Goal: Book appointment/travel/reservation

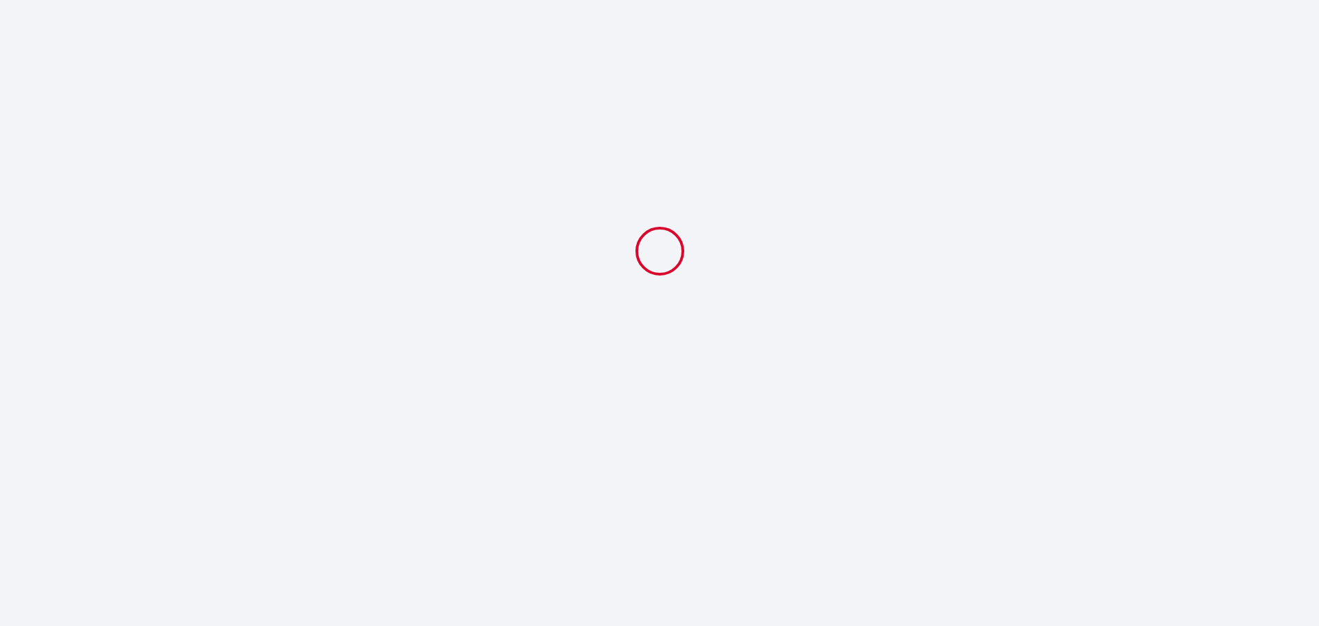
select select
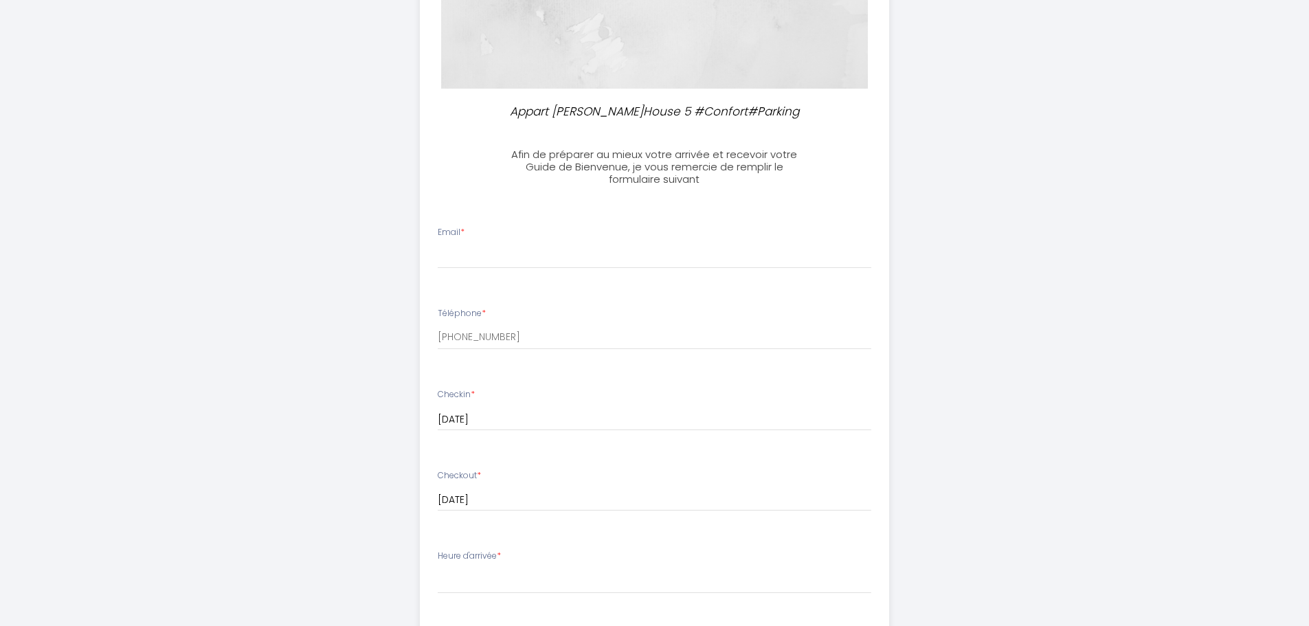
scroll to position [275, 0]
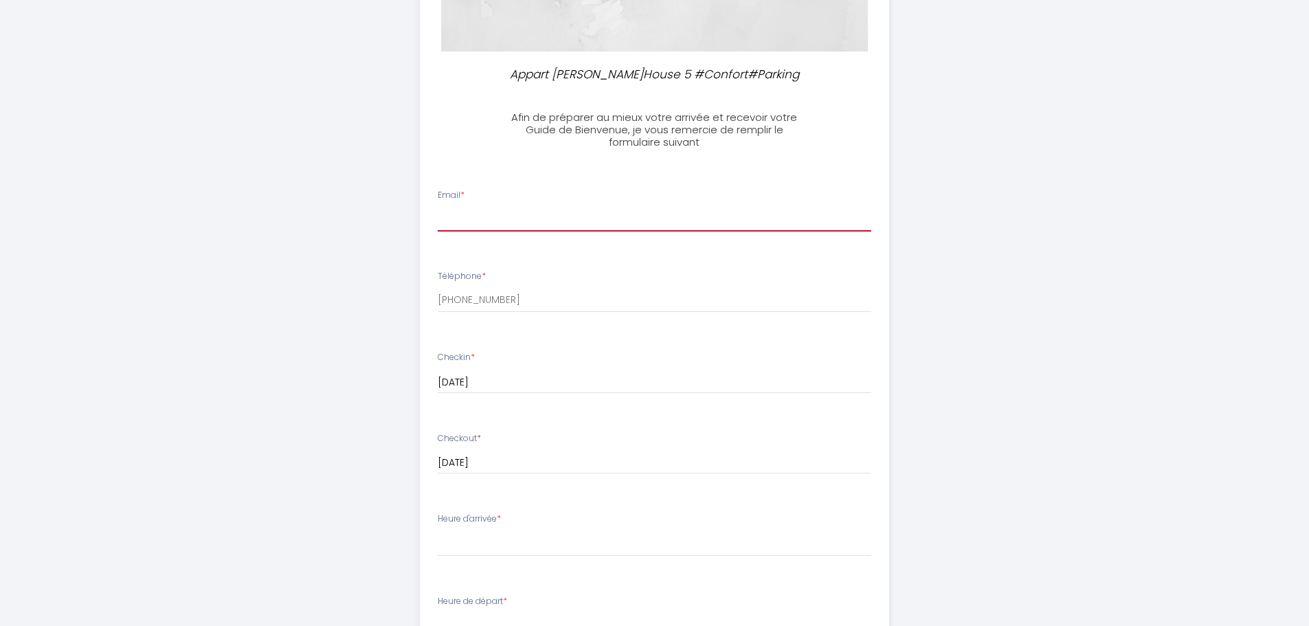
click at [467, 211] on input "Email *" at bounding box center [654, 219] width 433 height 25
type input "[PERSON_NAME][EMAIL_ADDRESS][DOMAIN_NAME]"
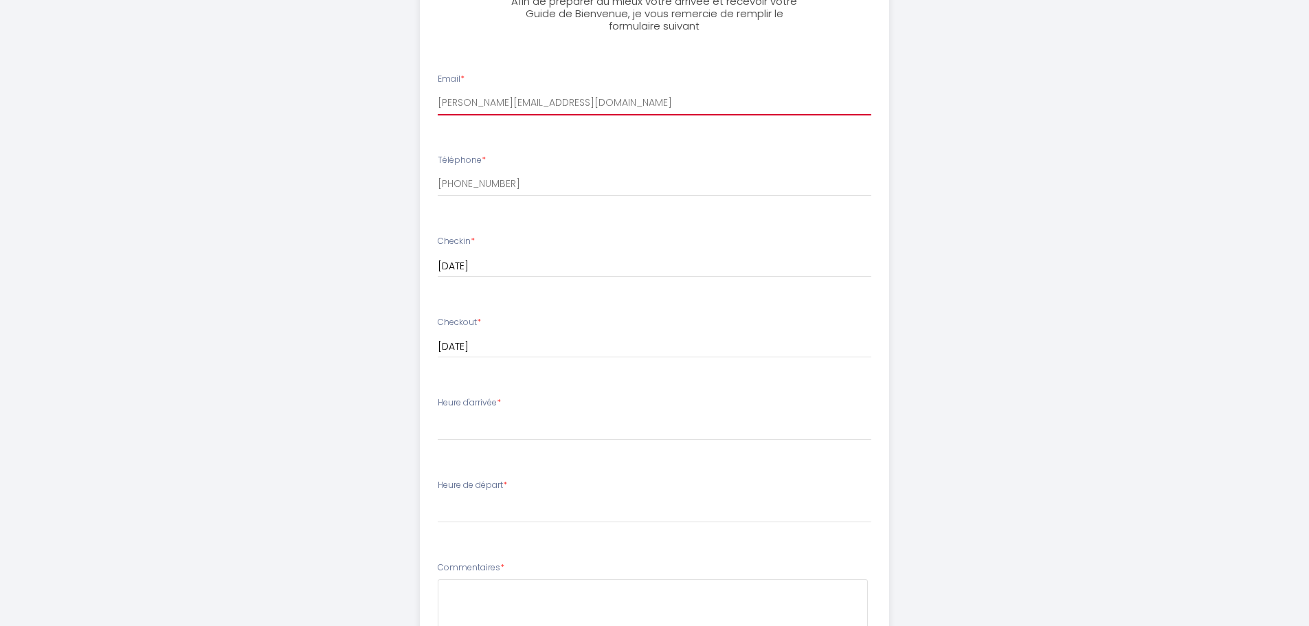
scroll to position [412, 0]
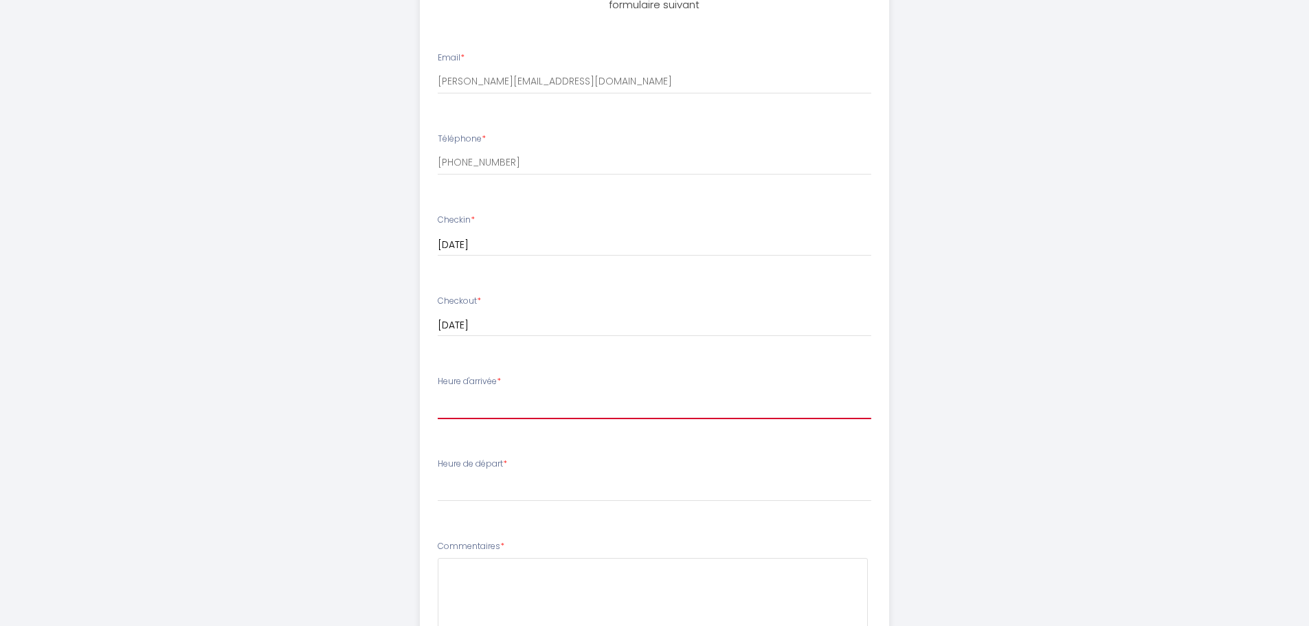
click at [527, 399] on select "17:00 17:30 18:00 18:30 19:00 19:30 20:00 20:30 21:00 21:30 22:00 22:30 23:00 2…" at bounding box center [654, 406] width 433 height 26
click at [362, 297] on div "Appart [PERSON_NAME]House 5 #Confort#Parking Afin de préparer au mieux votre ar…" at bounding box center [654, 242] width 703 height 1309
click at [467, 381] on label "Heure d'arrivée *" at bounding box center [469, 381] width 63 height 13
drag, startPoint x: 498, startPoint y: 380, endPoint x: 440, endPoint y: 383, distance: 58.5
click at [436, 383] on li "Heure d'arrivée * 17:00 17:30 18:00 18:30 19:00 19:30 20:00 20:30 21:00 21:30 2…" at bounding box center [654, 404] width 468 height 74
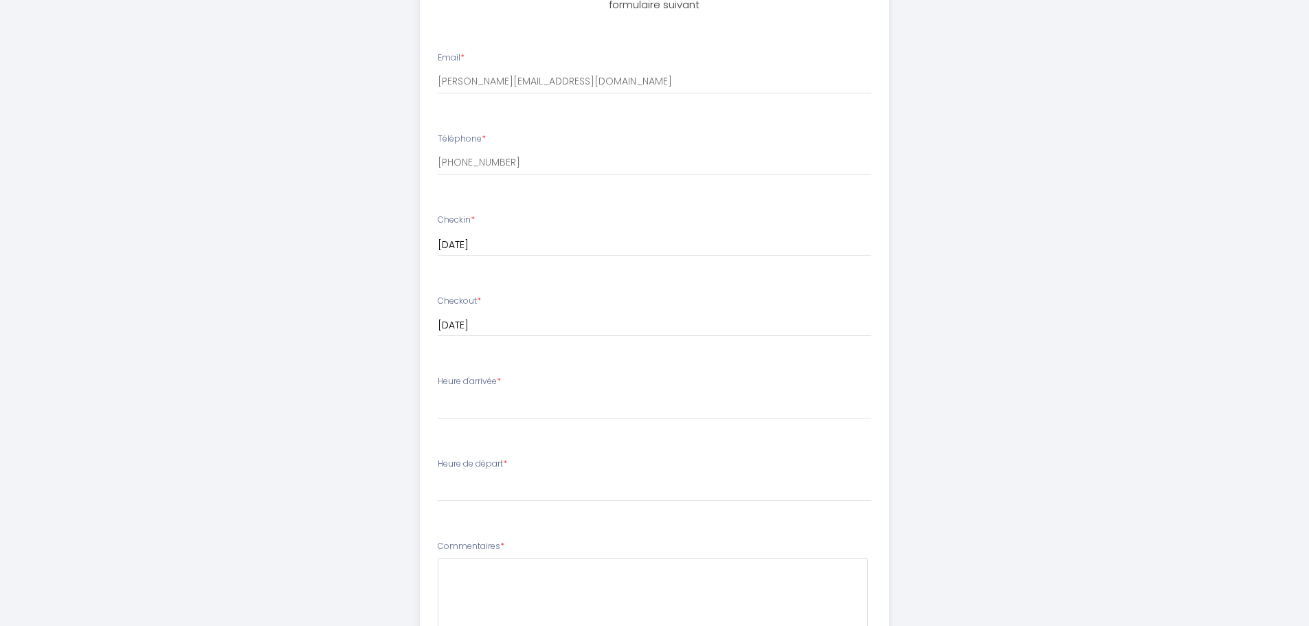
copy label "Heure d'arrivée"
click at [476, 402] on select "17:00 17:30 18:00 18:30 19:00 19:30 20:00 20:30 21:00 21:30 22:00 22:30 23:00 2…" at bounding box center [654, 406] width 433 height 26
select select "21:30"
click at [438, 393] on select "17:00 17:30 18:00 18:30 19:00 19:30 20:00 20:30 21:00 21:30 22:00 22:30 23:00 2…" at bounding box center [654, 406] width 433 height 26
click at [477, 460] on label "Heure de départ *" at bounding box center [472, 464] width 69 height 13
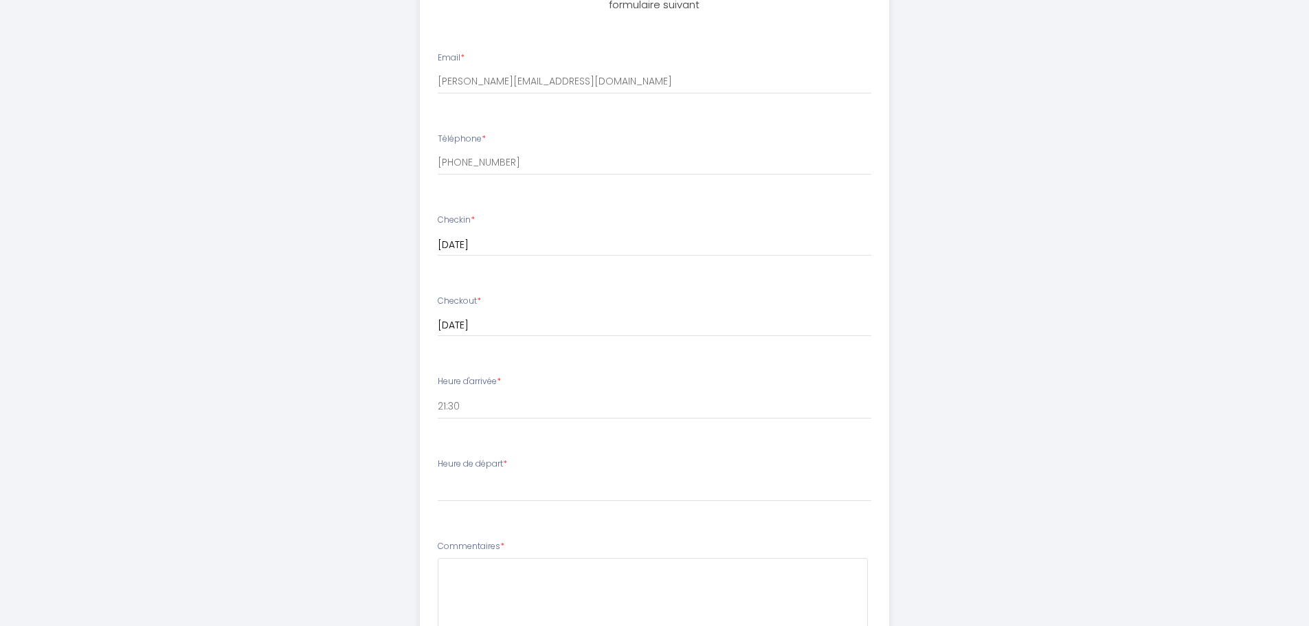
click at [476, 466] on label "Heure de départ *" at bounding box center [472, 464] width 69 height 13
click at [468, 494] on select "00:00 00:30 01:00 01:30 02:00 02:30 03:00 03:30 04:00 04:30 05:00 05:30 06:00 0…" at bounding box center [654, 488] width 433 height 26
select select "07:00"
click at [438, 475] on select "00:00 00:30 01:00 01:30 02:00 02:30 03:00 03:30 04:00 04:30 05:00 05:30 06:00 0…" at bounding box center [654, 488] width 433 height 26
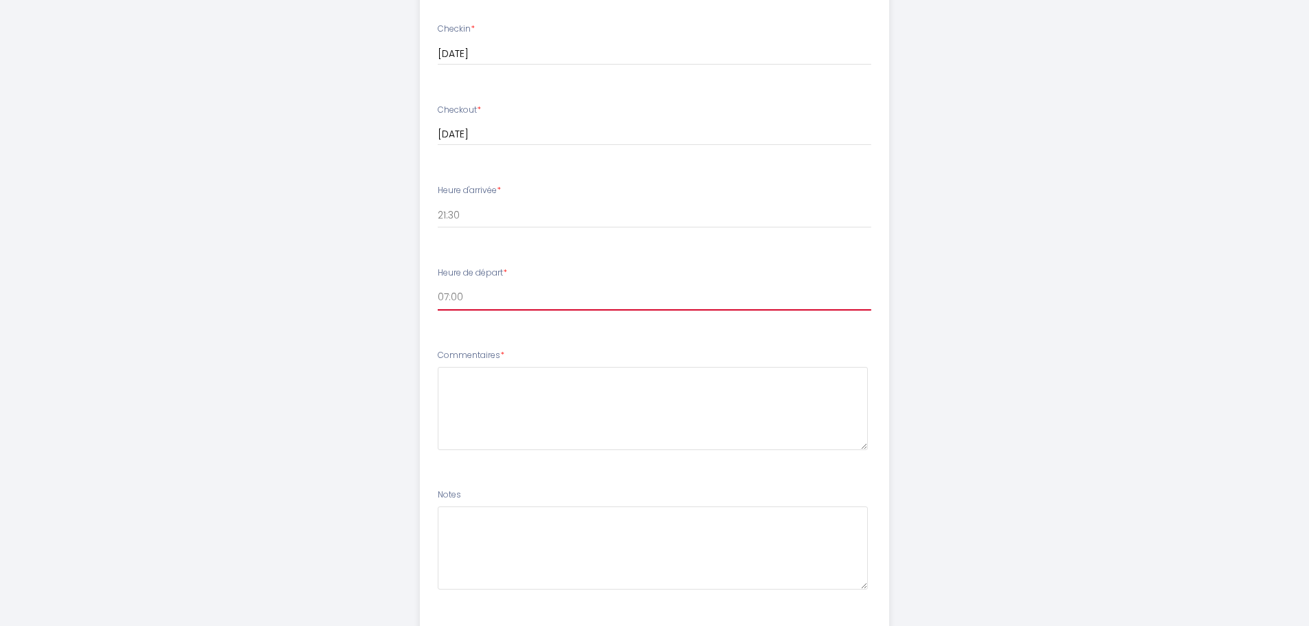
scroll to position [618, 0]
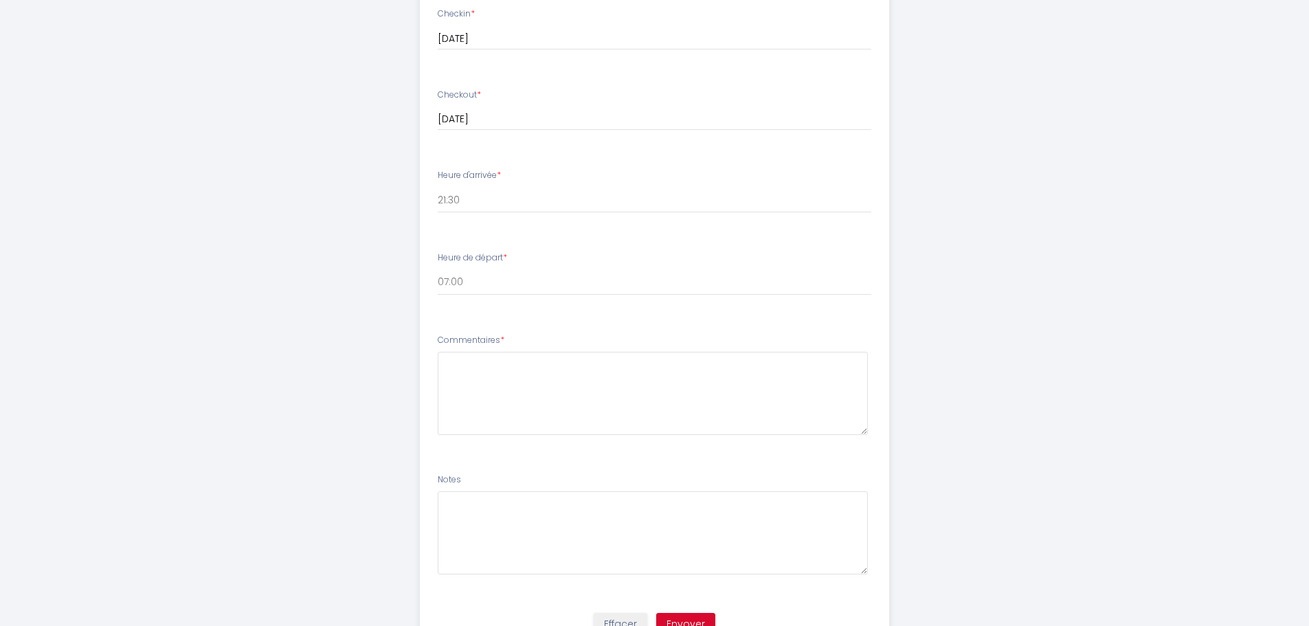
click at [473, 337] on label "Commentaires *" at bounding box center [471, 340] width 67 height 13
copy label "Commentaires"
click at [517, 377] on textarea at bounding box center [653, 393] width 430 height 83
type textarea "I need an invoice"
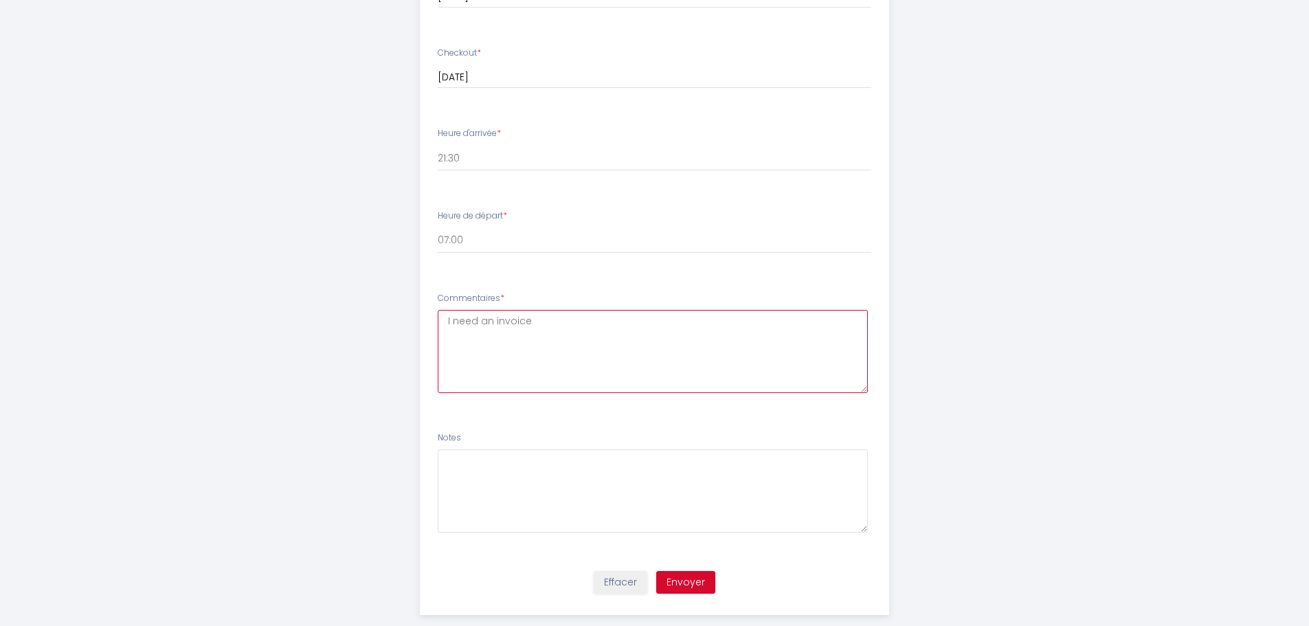
scroll to position [684, 0]
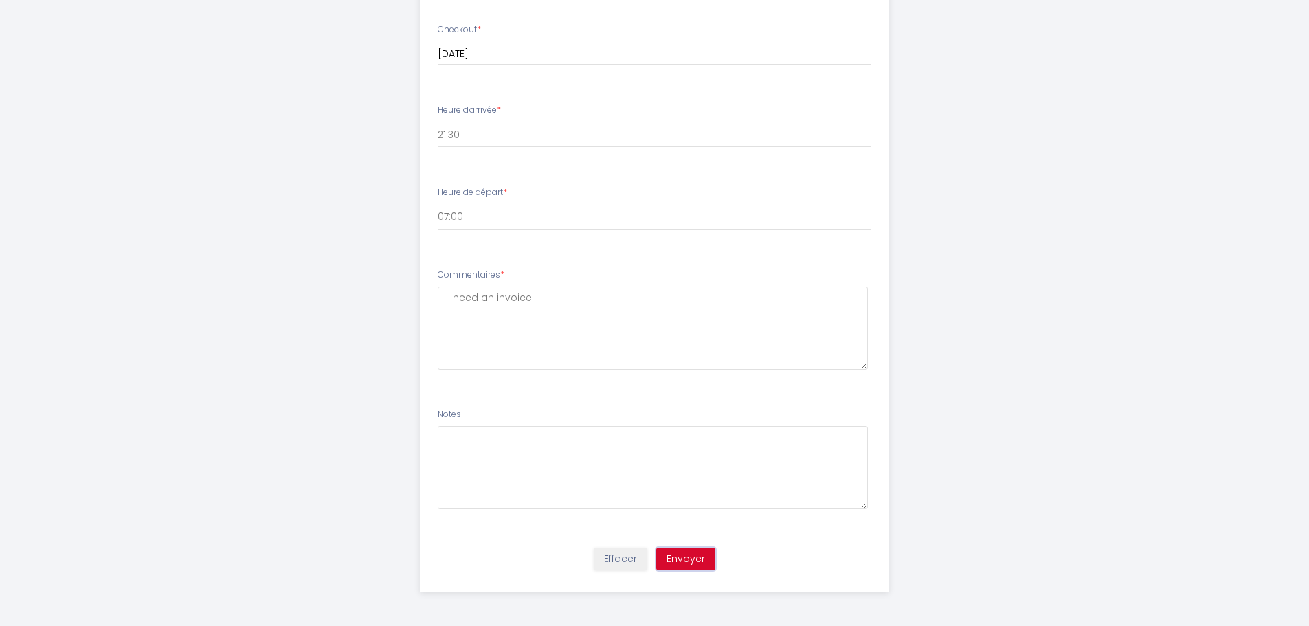
click at [692, 558] on button "Envoyer" at bounding box center [685, 558] width 59 height 23
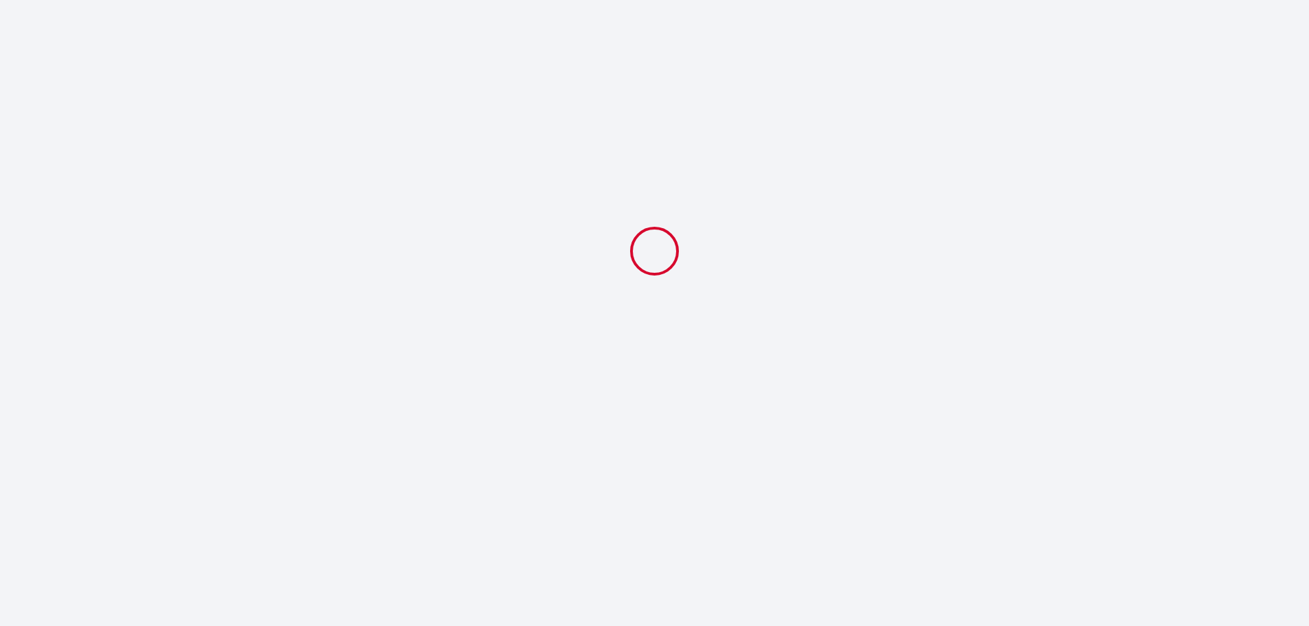
select select "21:30"
select select "07:00"
